Goal: Task Accomplishment & Management: Complete application form

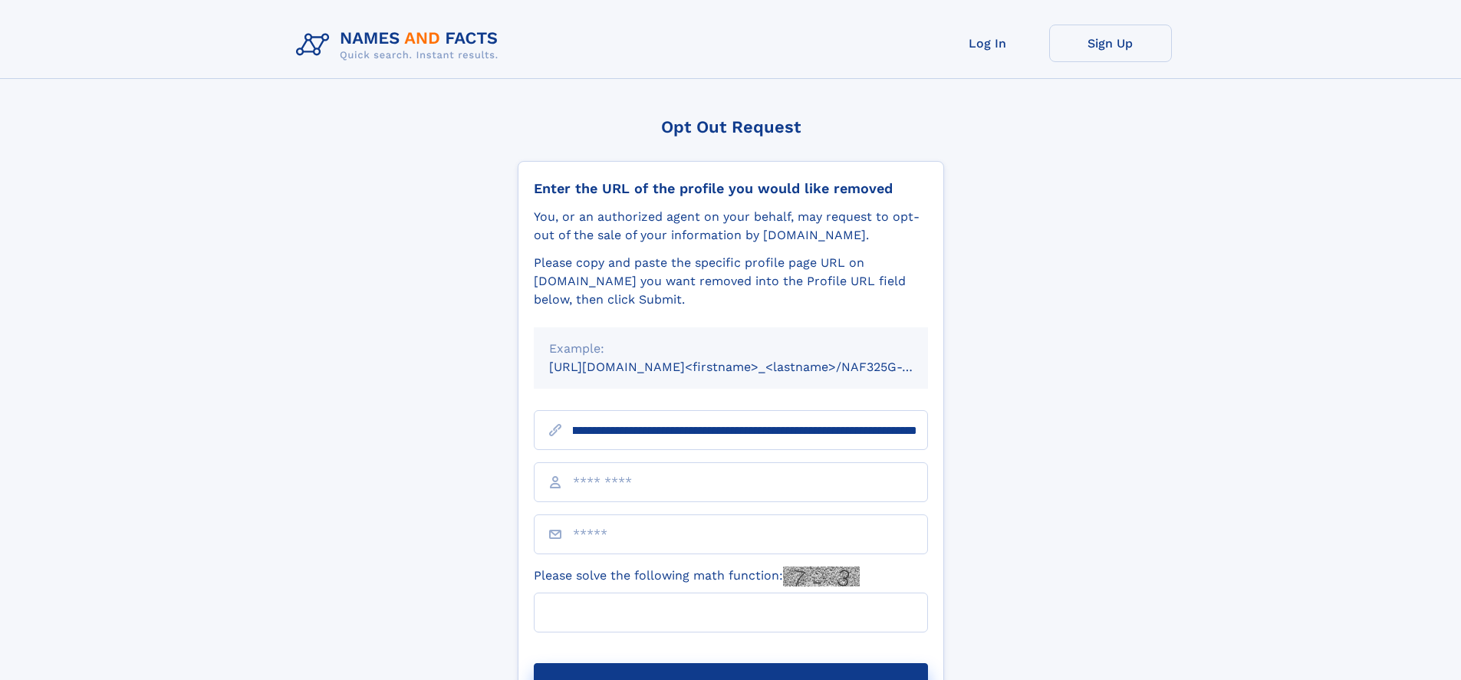
scroll to position [0, 166]
type input "**********"
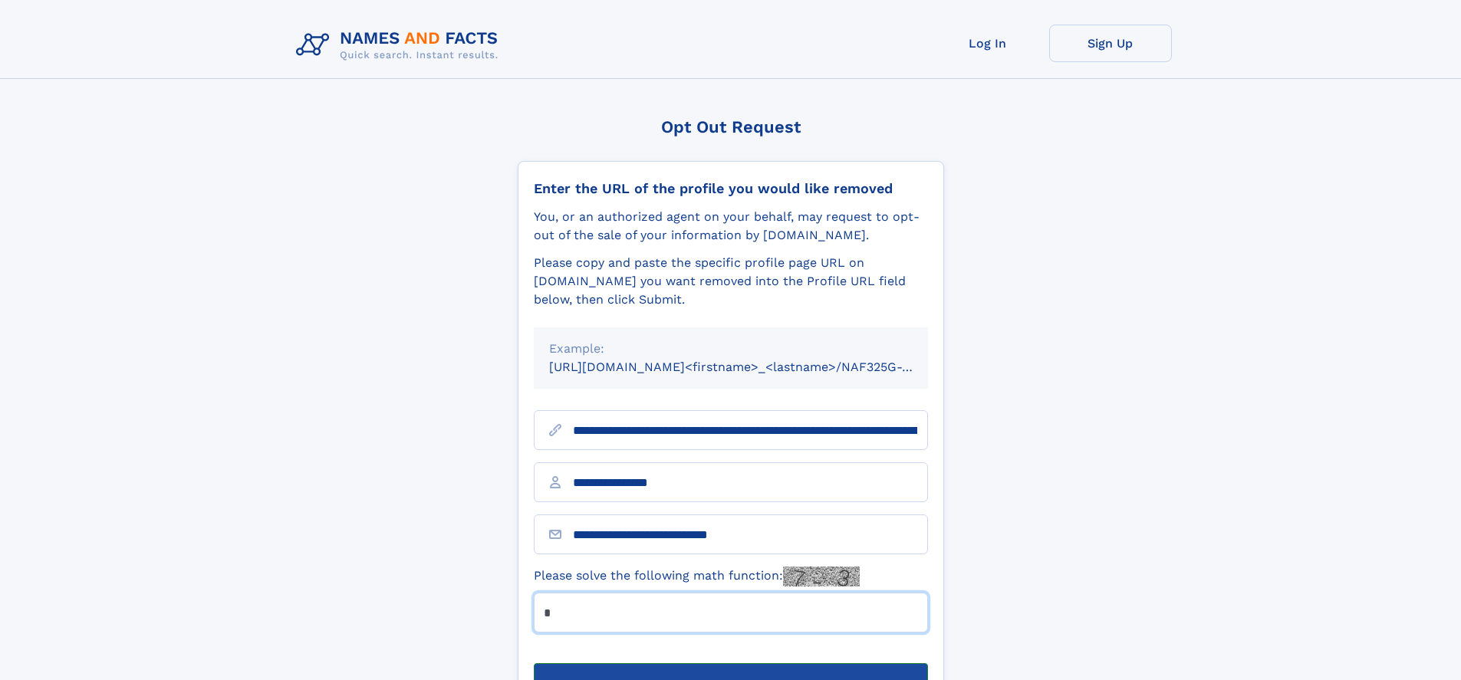
type input "*"
click at [730, 663] on button "Submit Opt Out Request" at bounding box center [731, 687] width 394 height 49
